Goal: Book appointment/travel/reservation

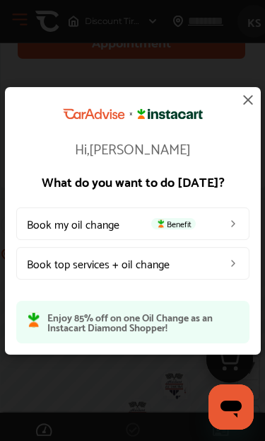
scroll to position [423, 0]
click at [100, 239] on link "Book my oil change Benefit" at bounding box center [132, 223] width 233 height 33
